Goal: Complete application form

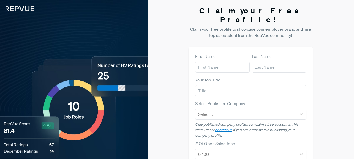
type input "Net-Craft"
click at [266, 62] on input "text" at bounding box center [279, 67] width 54 height 11
type input ".com"
click at [261, 85] on input "text" at bounding box center [250, 90] width 111 height 11
type input "Manager"
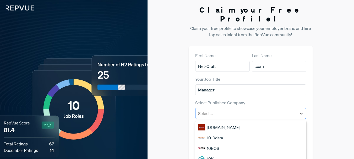
click at [249, 110] on div at bounding box center [246, 113] width 96 height 7
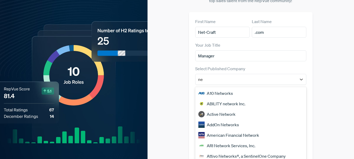
type input "n"
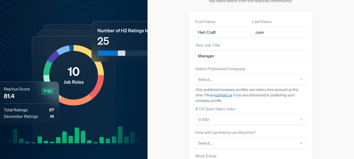
click at [319, 100] on div "Claim your Free Profile! Claim your free profile to showcase your employer bran…" at bounding box center [250, 102] width 206 height 275
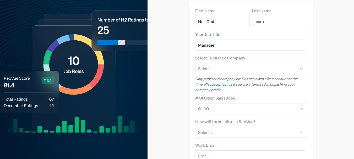
scroll to position [64, 0]
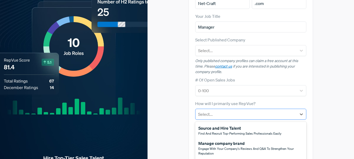
click at [279, 110] on div at bounding box center [246, 113] width 96 height 7
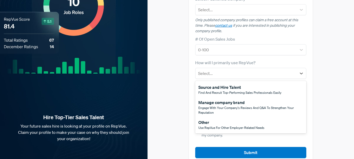
scroll to position [108, 0]
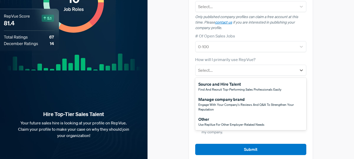
click at [326, 101] on div "Claim your Free Profile! Claim your free profile to showcase your employer bran…" at bounding box center [250, 29] width 206 height 275
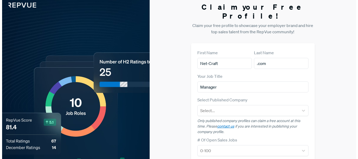
scroll to position [0, 0]
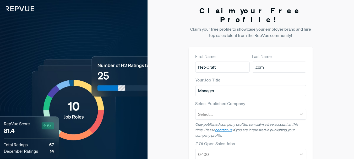
click at [18, 12] on div "Hire Top-Tier Sales Talent Your future sales hire is looking at your profile on…" at bounding box center [73, 137] width 147 height 275
click at [19, 9] on img at bounding box center [17, 5] width 34 height 11
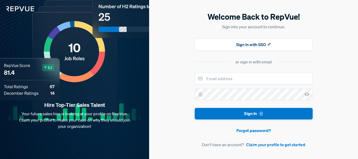
click at [21, 6] on img at bounding box center [17, 5] width 34 height 11
